Goal: Information Seeking & Learning: Learn about a topic

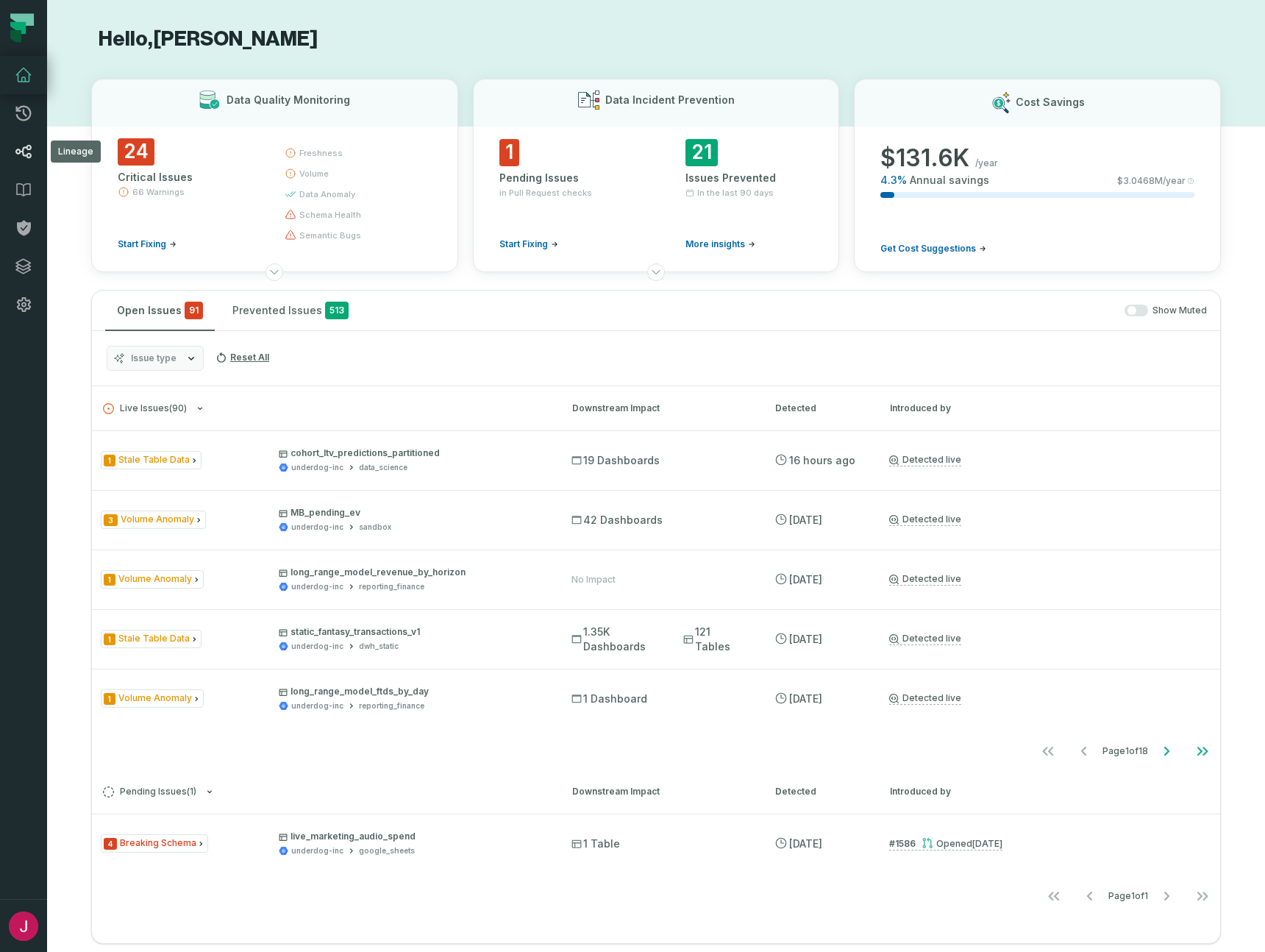
click at [22, 141] on link "Lineage" at bounding box center [23, 151] width 47 height 38
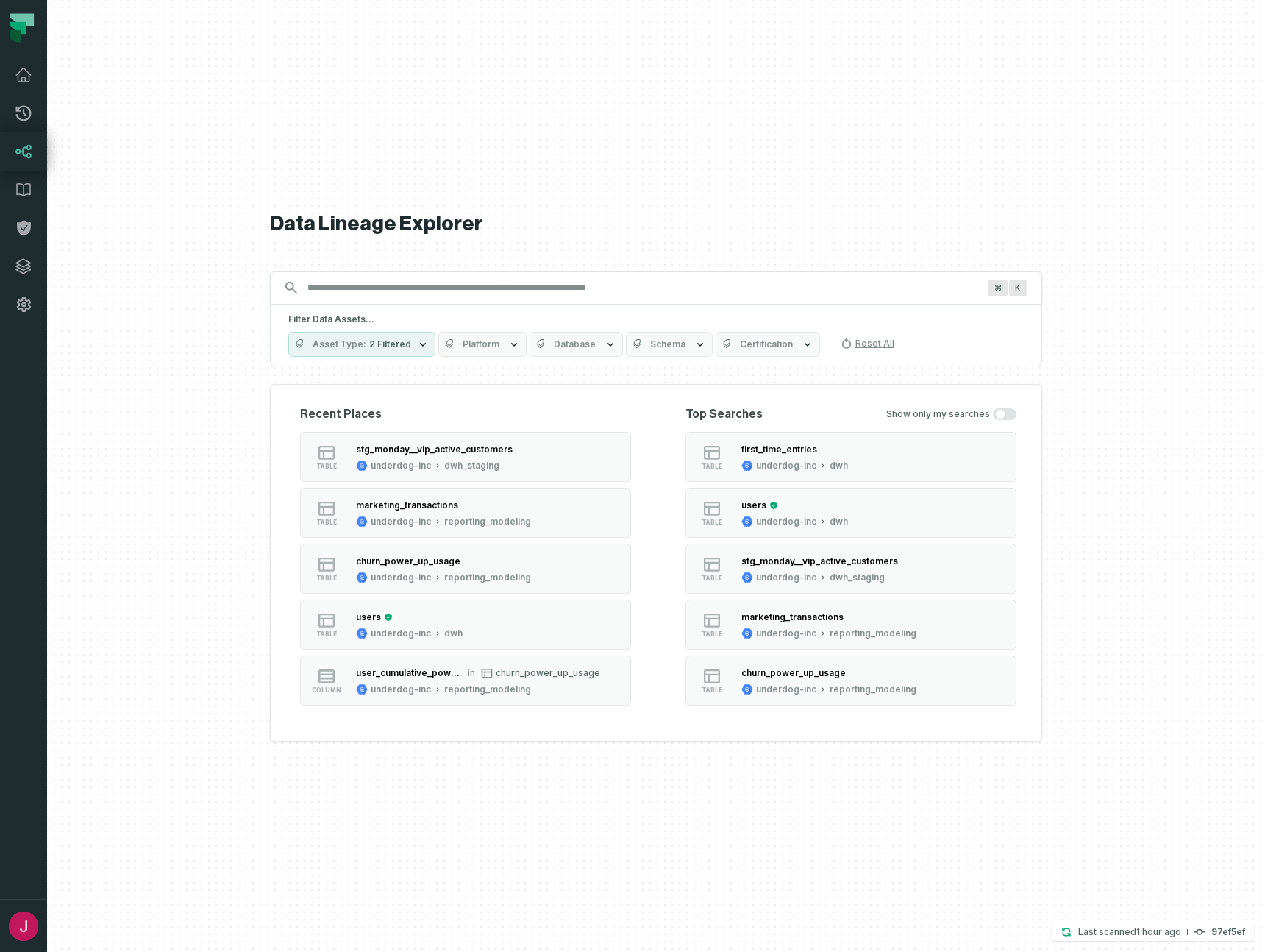
click at [584, 293] on input "Discovery Provider cmdk menu" at bounding box center [643, 287] width 689 height 23
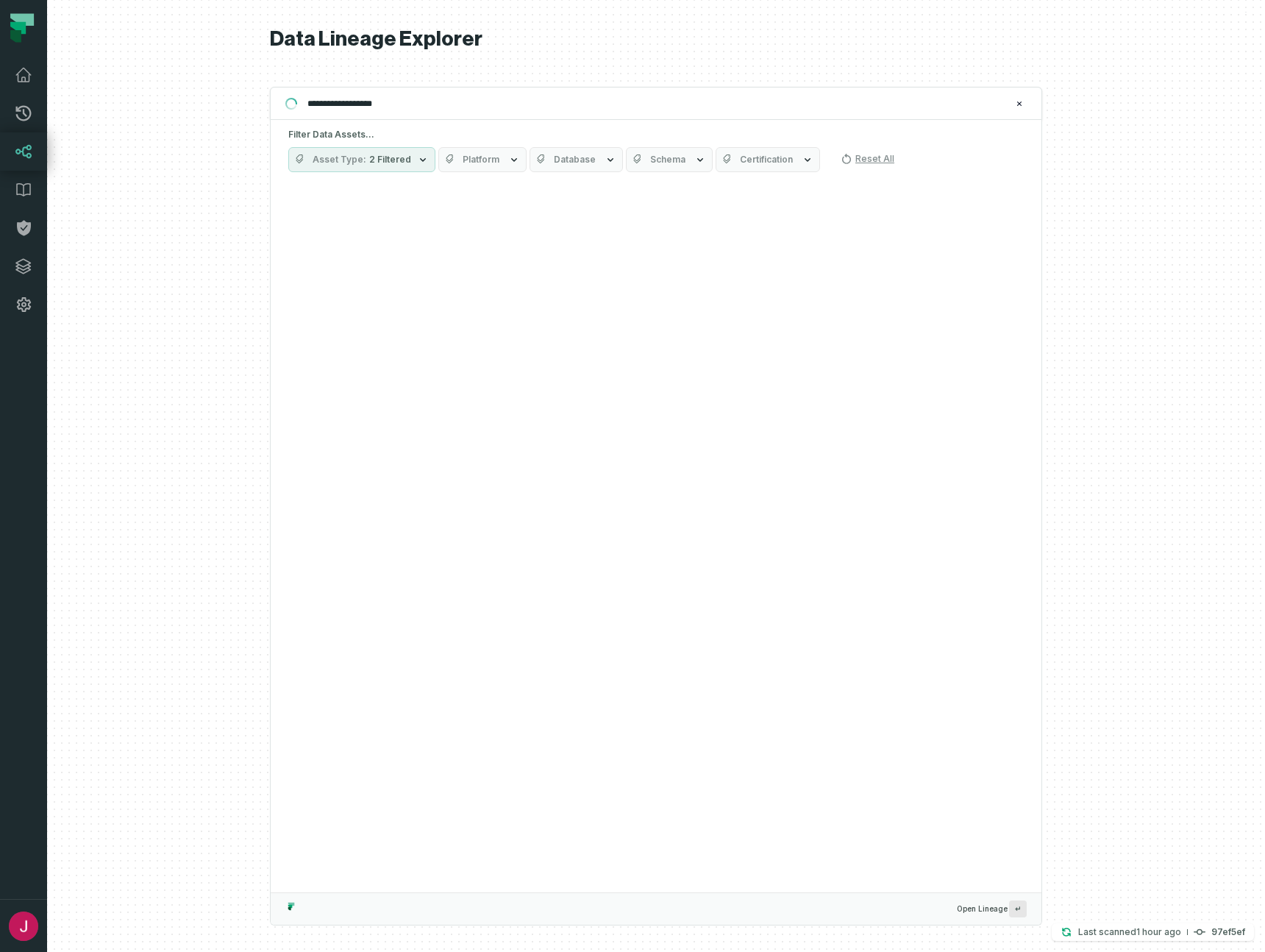
type input "**********"
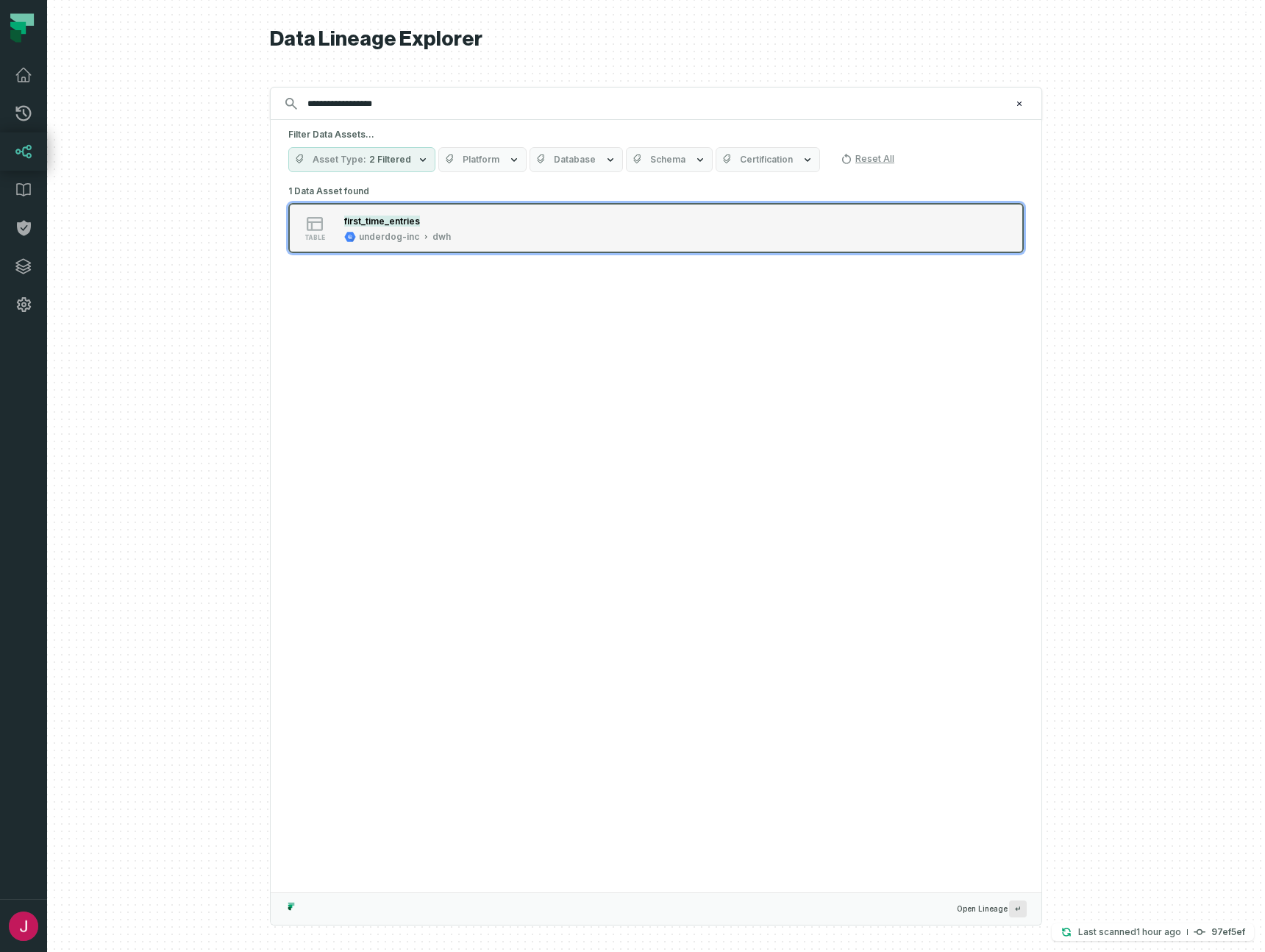
click at [506, 229] on div "table first_time_entries underdog-inc dwh" at bounding box center [475, 228] width 368 height 29
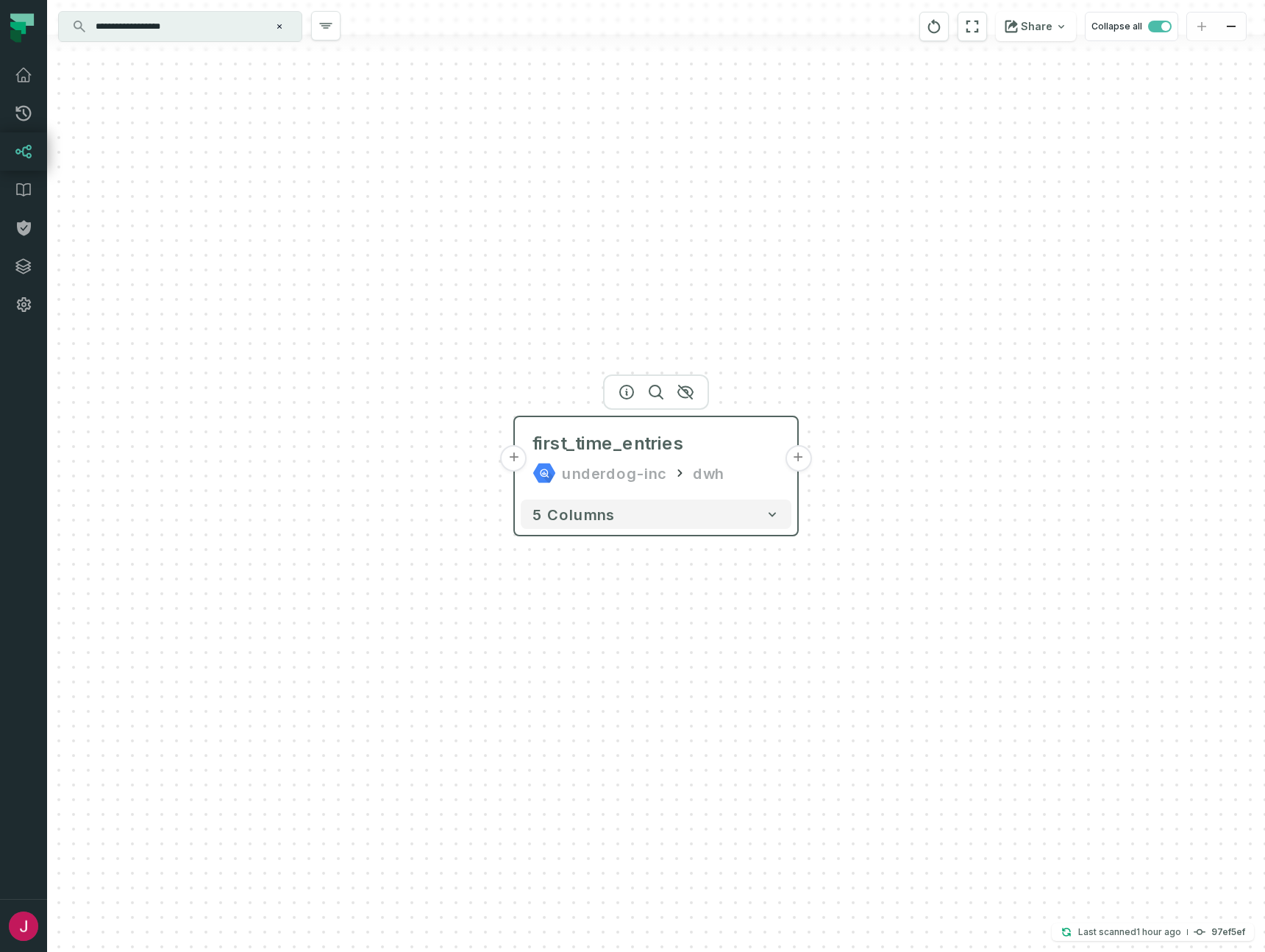
click at [801, 461] on button "+" at bounding box center [798, 458] width 26 height 26
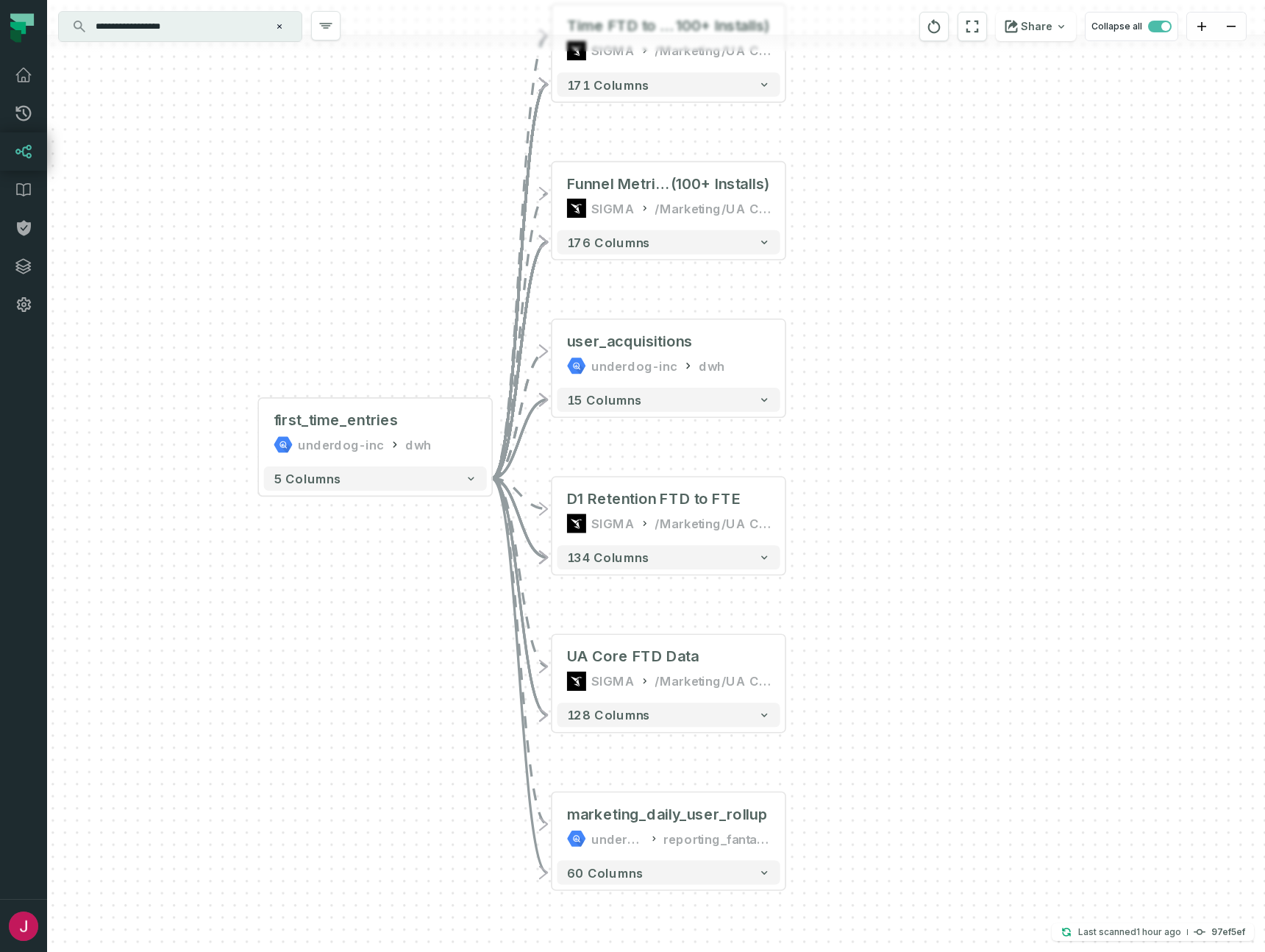
drag, startPoint x: 917, startPoint y: 634, endPoint x: 927, endPoint y: 483, distance: 151.3
click at [927, 484] on div "+ Time FTD to FTE (hours, 100+ Installs) SIGMA /Marketing/UA Core Dashboard 171…" at bounding box center [656, 476] width 1218 height 952
